Goal: Use online tool/utility: Utilize a website feature to perform a specific function

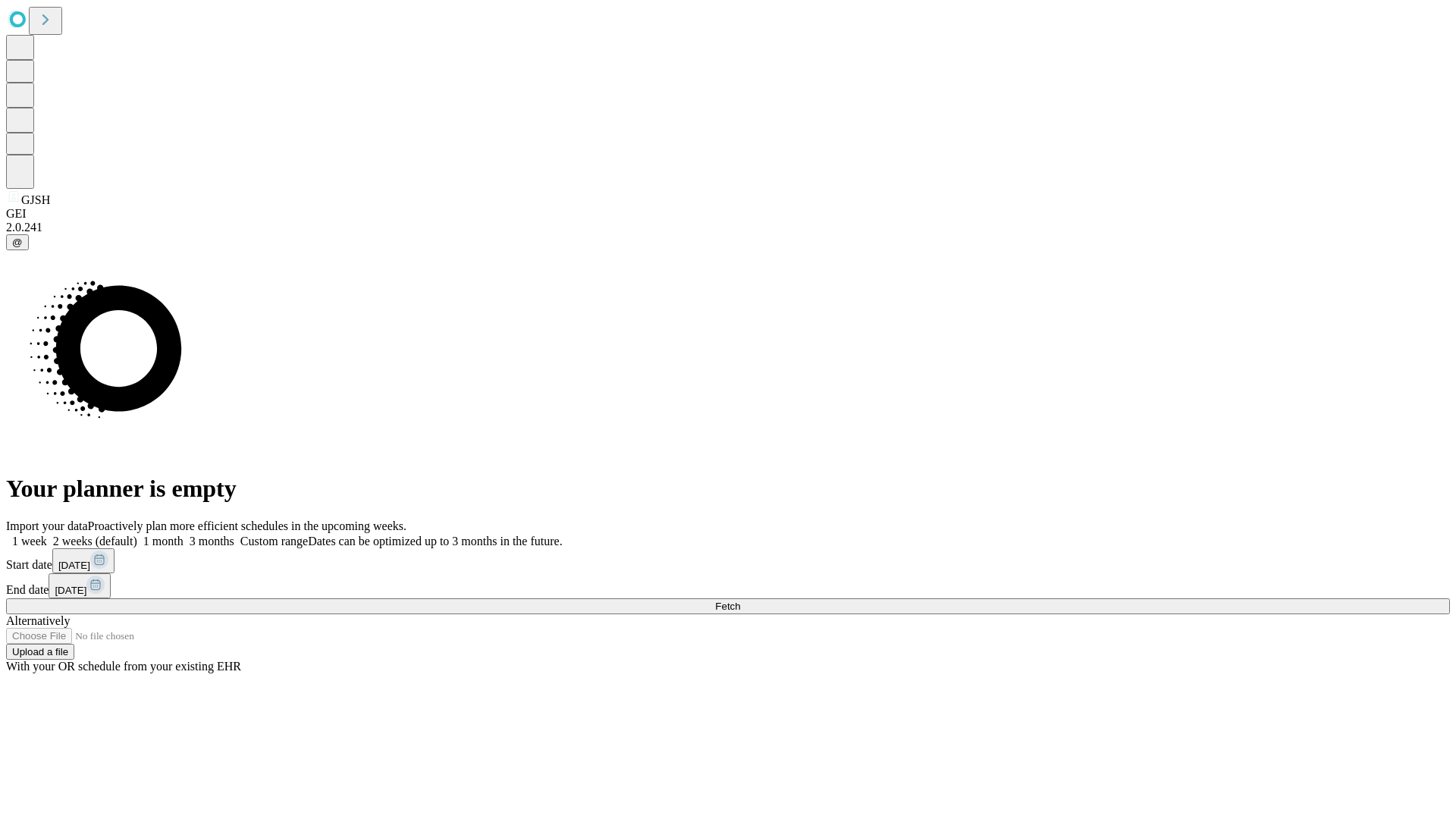
click at [741, 600] on span "Fetch" at bounding box center [728, 606] width 25 height 11
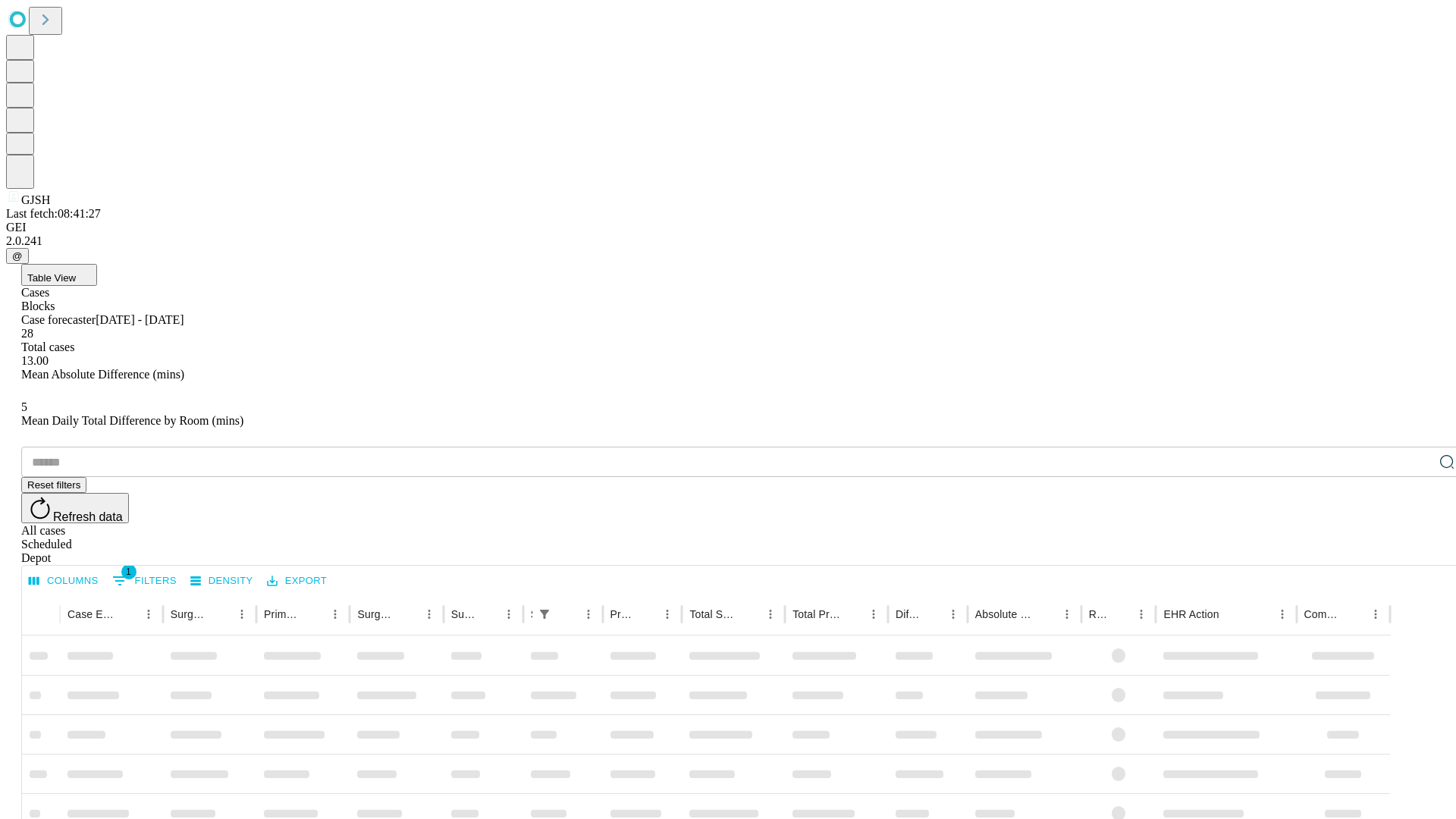
click at [76, 272] on span "Table View" at bounding box center [52, 277] width 49 height 11
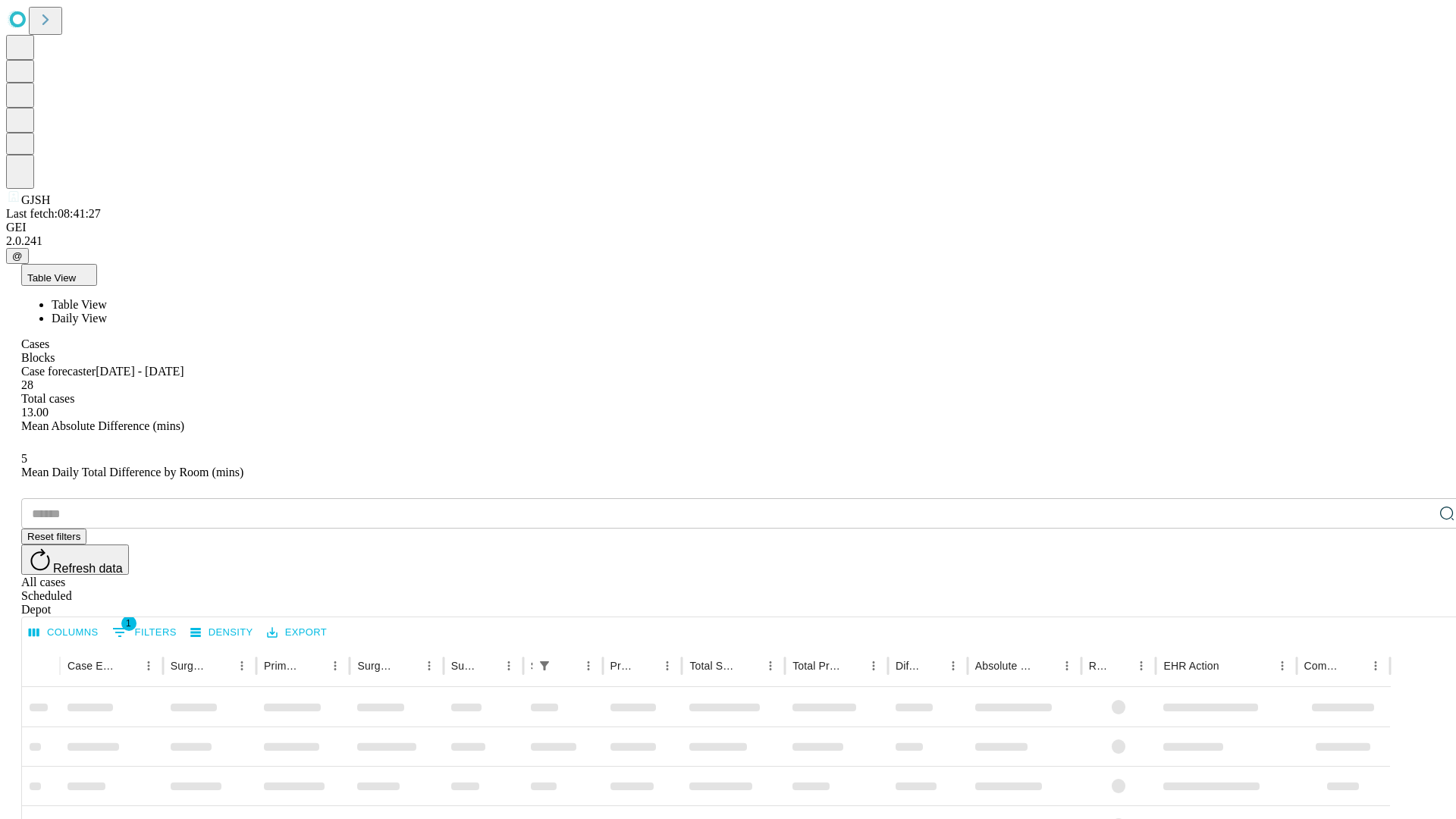
click at [107, 311] on span "Daily View" at bounding box center [79, 317] width 55 height 13
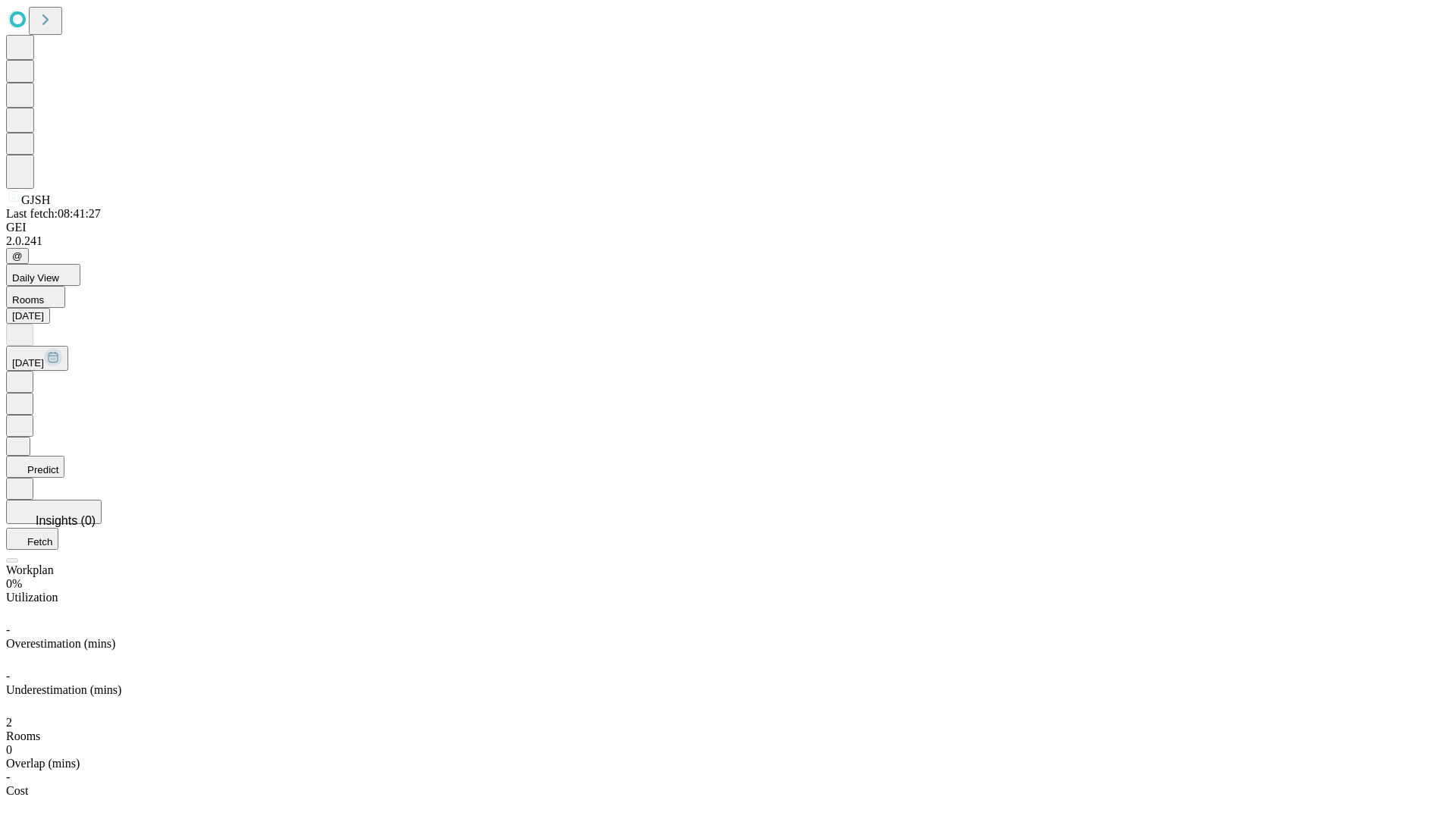
click at [65, 455] on button "Predict" at bounding box center [35, 466] width 59 height 22
